Goal: Information Seeking & Learning: Learn about a topic

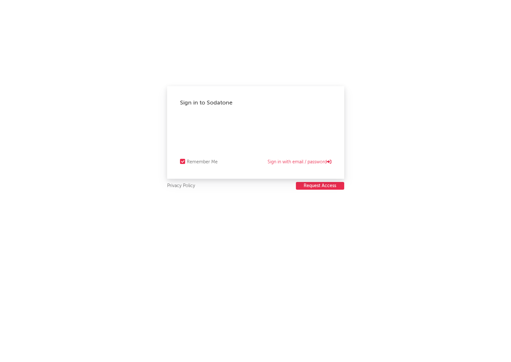
select select "recorded_music"
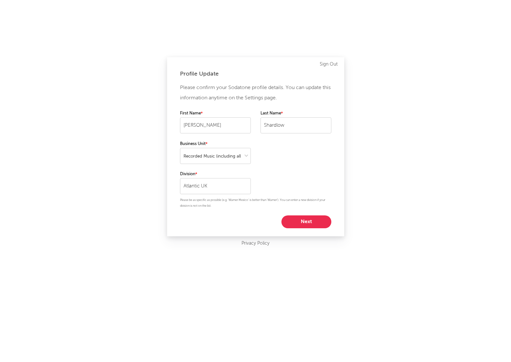
click at [306, 219] on button "Next" at bounding box center [306, 222] width 50 height 13
select select "director_vp"
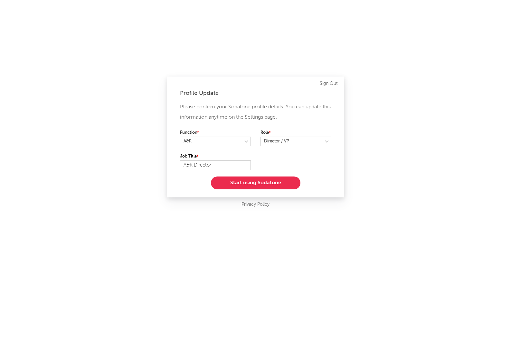
click at [240, 182] on button "Start using Sodatone" at bounding box center [255, 183] width 89 height 13
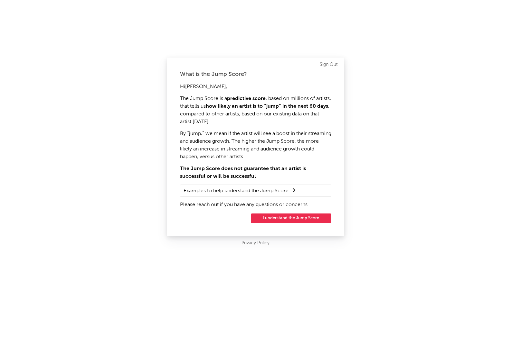
click at [295, 219] on button "I understand the Jump Score" at bounding box center [291, 219] width 80 height 10
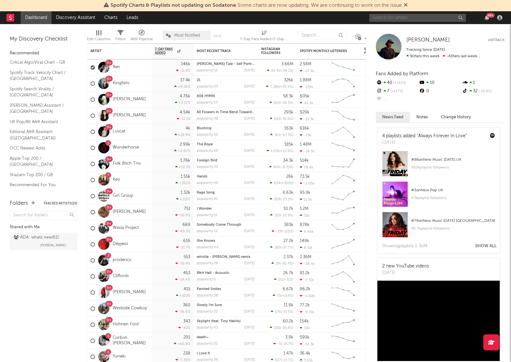
click at [407, 19] on input "text" at bounding box center [417, 18] width 97 height 8
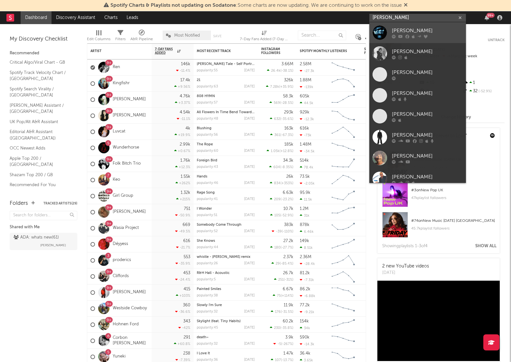
type input "[PERSON_NAME]"
click at [383, 32] on div at bounding box center [379, 32] width 14 height 14
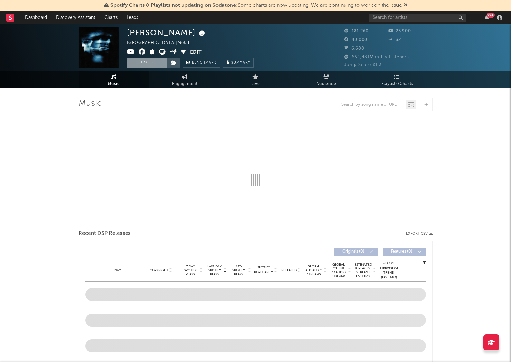
click at [147, 61] on button "Track" at bounding box center [147, 63] width 40 height 10
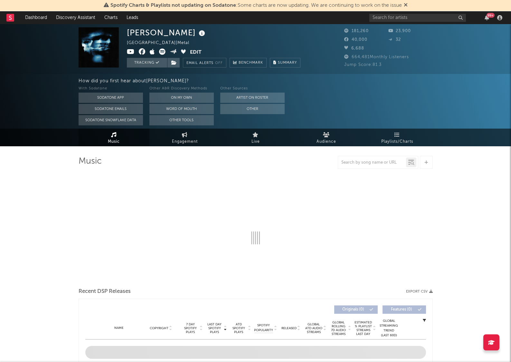
select select "6m"
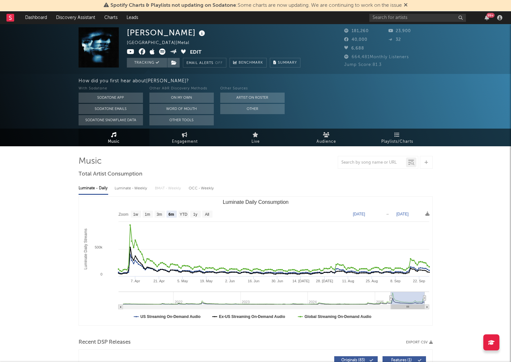
select select "6m"
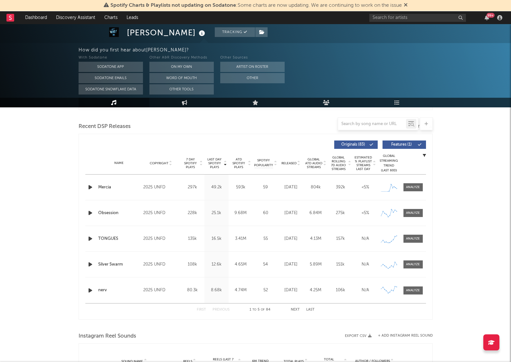
scroll to position [216, 0]
